Goal: Task Accomplishment & Management: Manage account settings

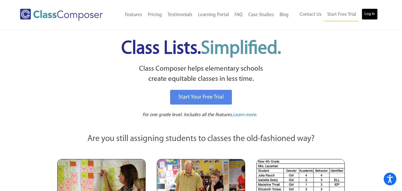
click at [373, 13] on link "Log In" at bounding box center [369, 13] width 16 height 11
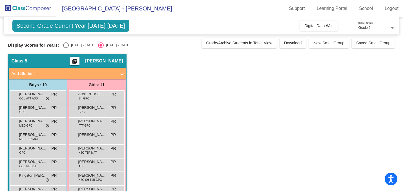
click at [65, 45] on div "Select an option" at bounding box center [66, 45] width 6 height 6
click at [66, 48] on input "2024 - 2025" at bounding box center [66, 48] width 0 height 0
radio input "true"
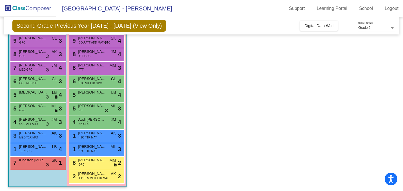
scroll to position [58, 0]
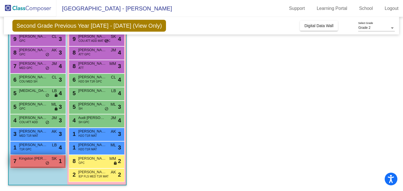
click at [33, 160] on span "Kingston Reinoehl" at bounding box center [33, 158] width 28 height 6
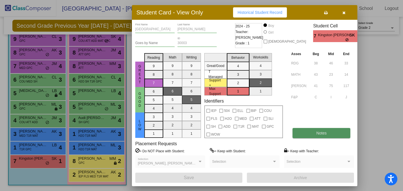
click at [323, 132] on span "Notes" at bounding box center [321, 133] width 10 height 5
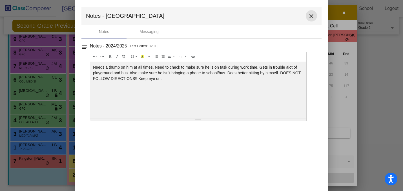
click at [311, 16] on mat-icon "close" at bounding box center [311, 16] width 7 height 7
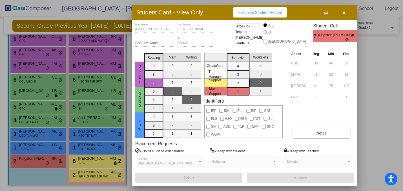
click at [343, 14] on icon "button" at bounding box center [343, 13] width 3 height 4
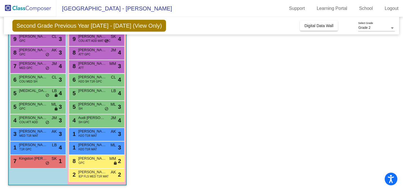
click at [240, 74] on app-classroom "Class 5 picture_as_pdf Patrick Ruszkowski Add Student First Name Last Name Stud…" at bounding box center [201, 93] width 387 height 195
